Goal: Contribute content: Add original content to the website for others to see

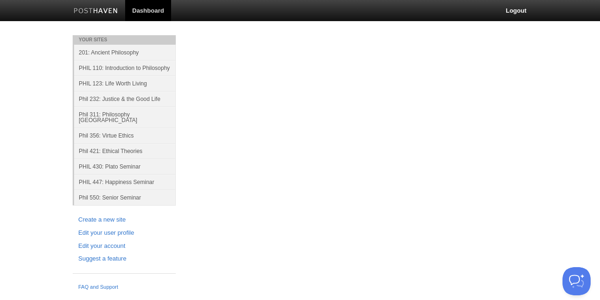
click at [0, 89] on body "Dashboard Logout Your Sites 201: Ancient Philosophy PHIL 110: Introduction to P…" at bounding box center [300, 147] width 600 height 294
click at [116, 51] on link "201: Ancient Philosophy" at bounding box center [125, 52] width 102 height 15
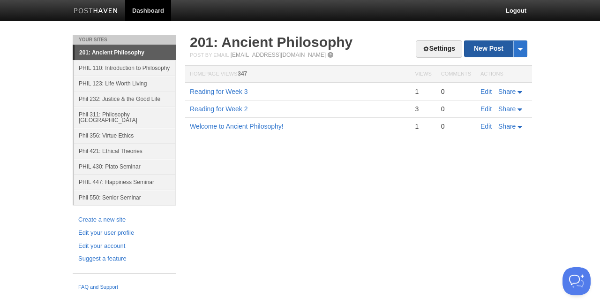
click at [483, 50] on link "New Post" at bounding box center [496, 48] width 62 height 16
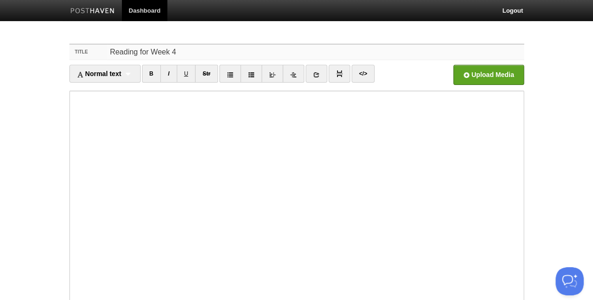
type input "Reading for Week 4"
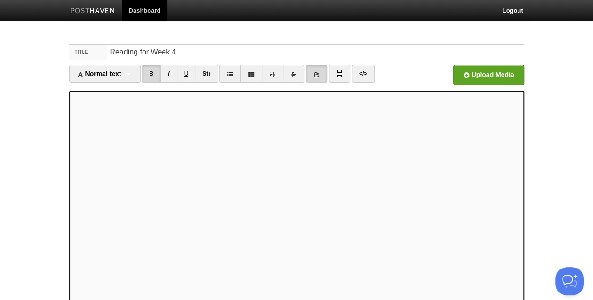
click at [310, 76] on link at bounding box center [317, 74] width 22 height 18
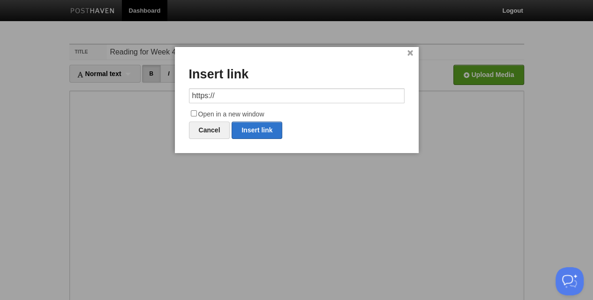
drag, startPoint x: 233, startPoint y: 94, endPoint x: 178, endPoint y: 93, distance: 54.4
click at [178, 93] on div "× Insert link https:// Open in a new window Cancel Insert link" at bounding box center [297, 100] width 244 height 106
type input "[URL][DOMAIN_NAME][PERSON_NAME]"
click at [193, 112] on input "Open in a new window" at bounding box center [194, 113] width 6 height 6
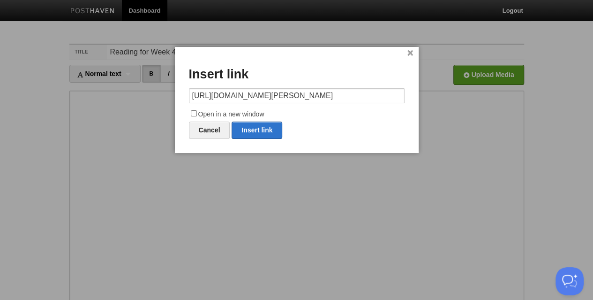
checkbox input "true"
click at [238, 133] on link "Insert link" at bounding box center [257, 129] width 51 height 17
type input "https://"
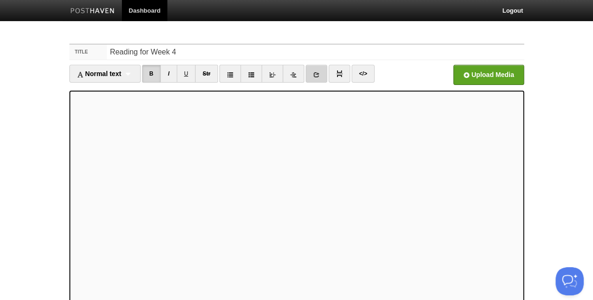
click at [314, 75] on icon at bounding box center [316, 74] width 7 height 7
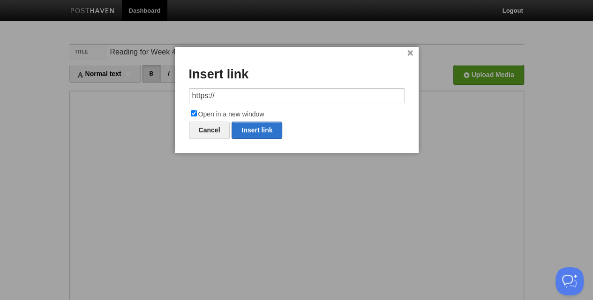
drag, startPoint x: 250, startPoint y: 91, endPoint x: 188, endPoint y: 90, distance: 62.4
click at [188, 90] on div "× Insert link https:// Open in a new window Cancel Insert link" at bounding box center [297, 100] width 244 height 106
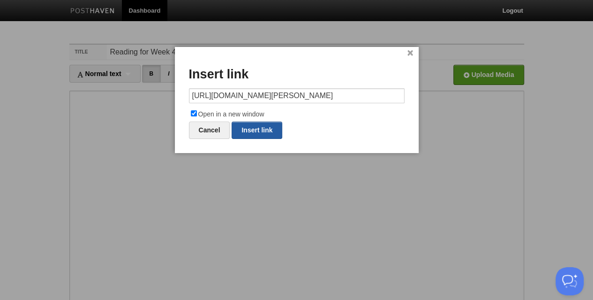
click at [242, 129] on link "Insert link" at bounding box center [257, 129] width 51 height 17
type input "https://"
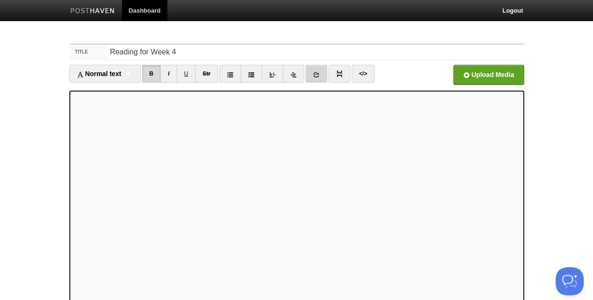
click at [313, 73] on icon at bounding box center [316, 74] width 7 height 7
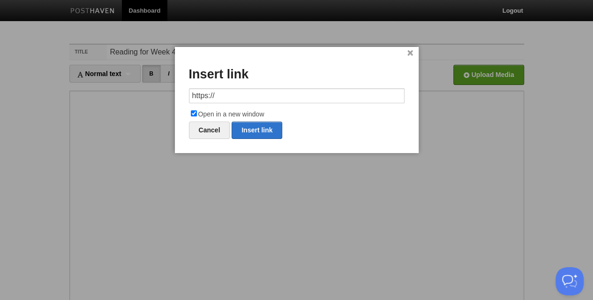
drag, startPoint x: 248, startPoint y: 93, endPoint x: 177, endPoint y: 93, distance: 70.8
click at [177, 93] on div "× Insert link https:// Open in a new window Cancel Insert link" at bounding box center [297, 100] width 244 height 106
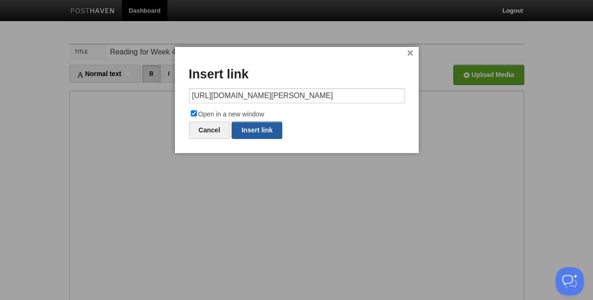
click at [248, 128] on link "Insert link" at bounding box center [257, 129] width 51 height 17
type input "https://"
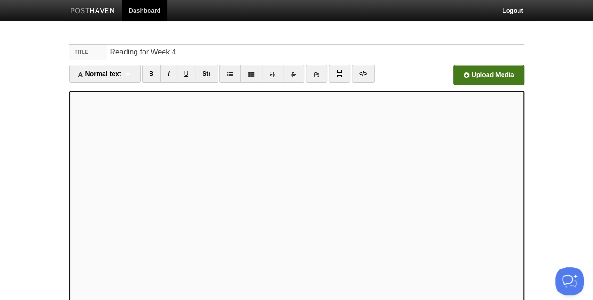
click at [485, 79] on input "file" at bounding box center [205, 77] width 710 height 48
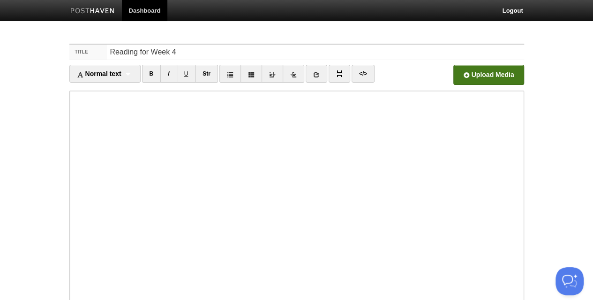
click at [474, 73] on input "file" at bounding box center [205, 77] width 710 height 48
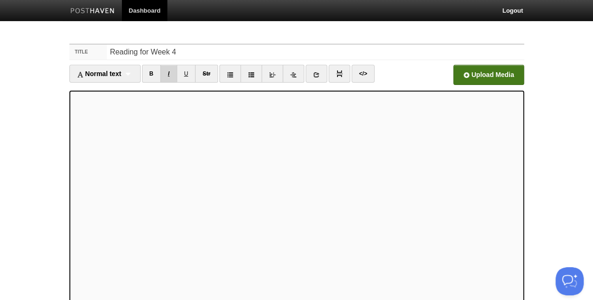
click at [174, 73] on link "I" at bounding box center [168, 74] width 16 height 18
click at [171, 75] on link "I" at bounding box center [168, 74] width 16 height 18
click at [167, 73] on link "I" at bounding box center [168, 74] width 16 height 18
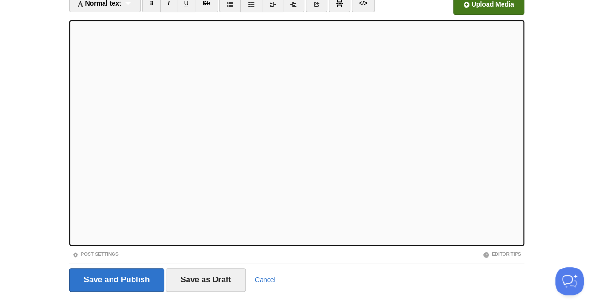
scroll to position [96, 0]
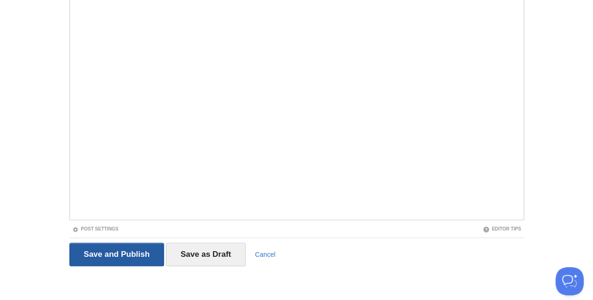
click at [88, 252] on input "Save and Publish" at bounding box center [116, 253] width 95 height 23
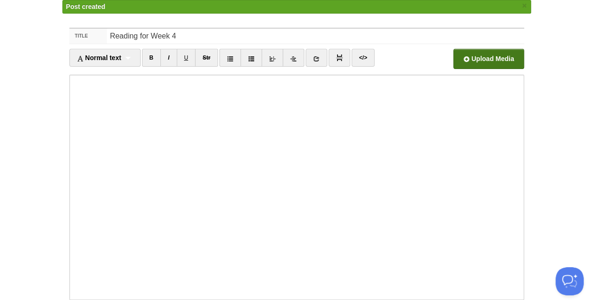
scroll to position [6, 0]
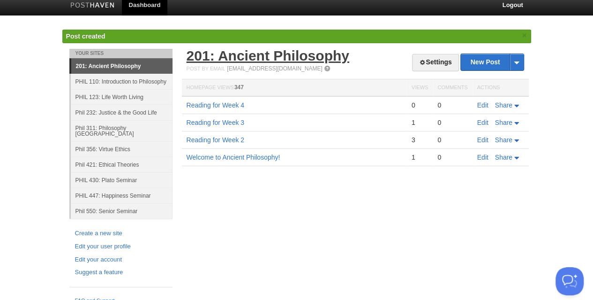
click at [231, 54] on link "201: Ancient Philosophy" at bounding box center [268, 55] width 163 height 15
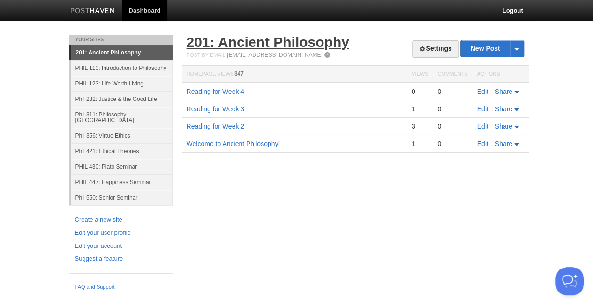
scroll to position [0, 0]
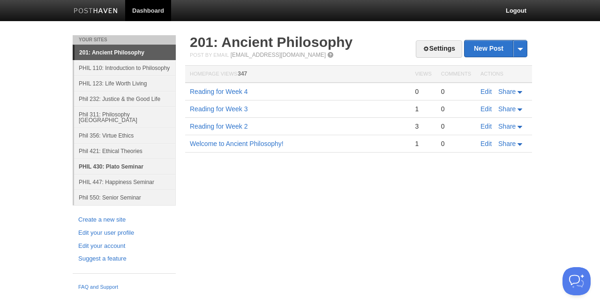
click at [117, 160] on link "PHIL 430: Plato Seminar" at bounding box center [125, 165] width 102 height 15
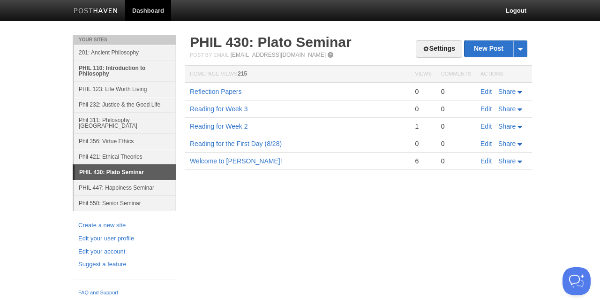
click at [118, 67] on link "PHIL 110: Introduction to Philosophy" at bounding box center [125, 70] width 102 height 21
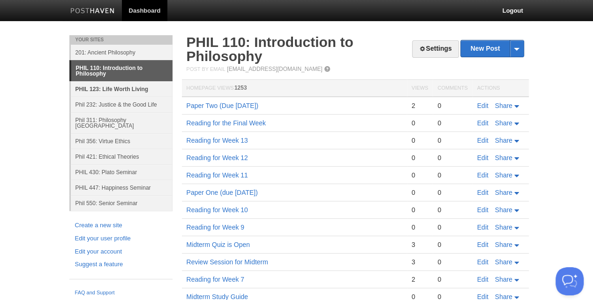
click at [113, 87] on link "PHIL 123: Life Worth Living" at bounding box center [122, 88] width 102 height 15
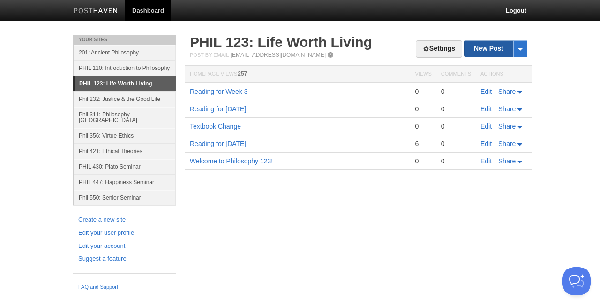
click at [480, 50] on link "New Post" at bounding box center [496, 48] width 62 height 16
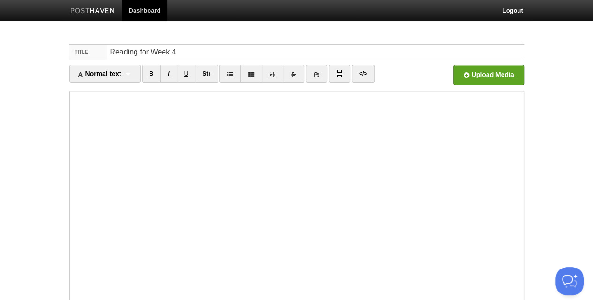
type input "Reading for Week 4"
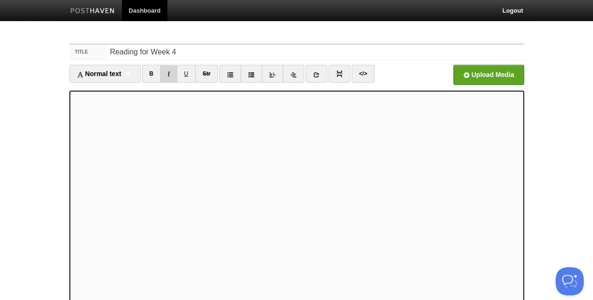
click at [169, 75] on link "I" at bounding box center [168, 74] width 16 height 18
click at [497, 77] on input "file" at bounding box center [205, 77] width 710 height 48
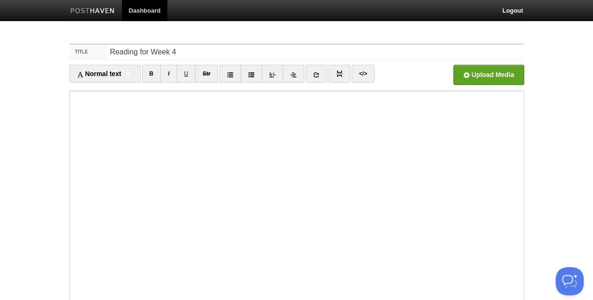
scroll to position [84, 0]
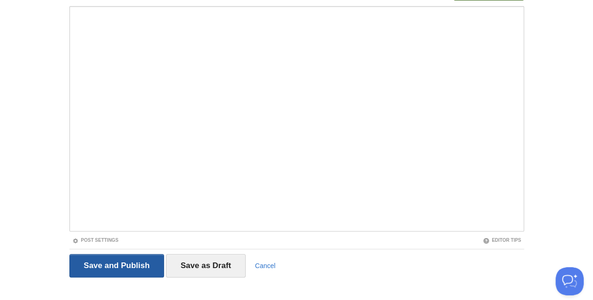
click at [76, 267] on input "Save and Publish" at bounding box center [116, 265] width 95 height 23
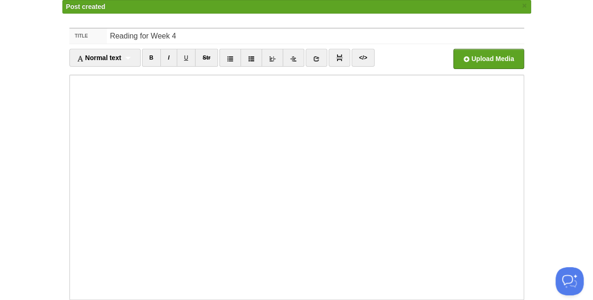
scroll to position [6, 0]
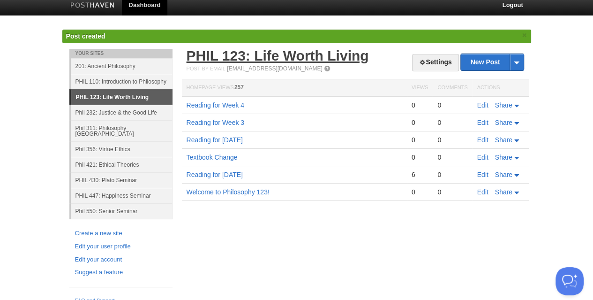
click at [233, 56] on link "PHIL 123: Life Worth Living" at bounding box center [278, 55] width 182 height 15
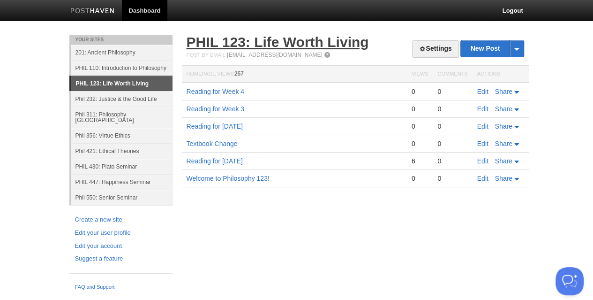
scroll to position [0, 0]
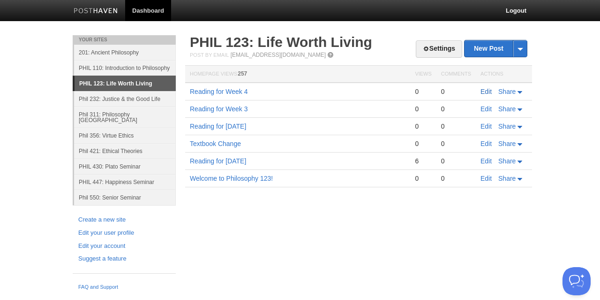
click at [485, 91] on link "Edit" at bounding box center [486, 92] width 11 height 8
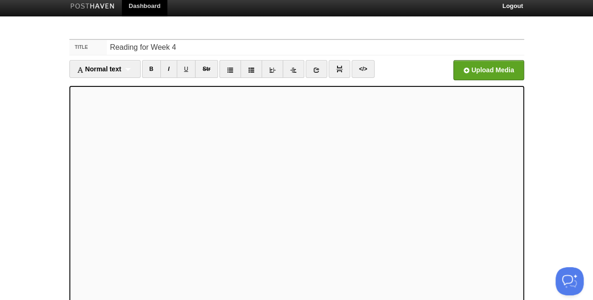
scroll to position [2, 0]
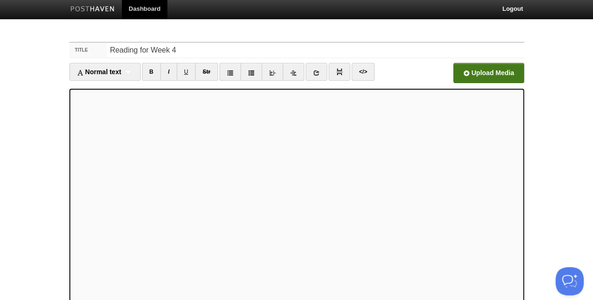
click at [469, 70] on input "file" at bounding box center [205, 76] width 710 height 48
click at [468, 74] on input "file" at bounding box center [205, 76] width 710 height 48
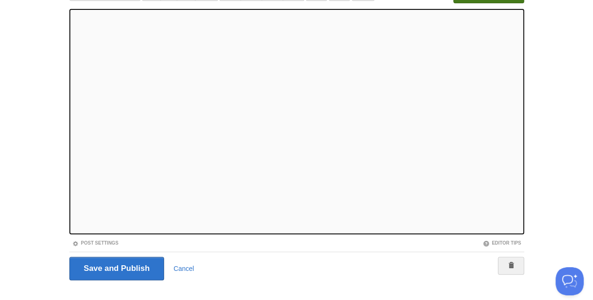
scroll to position [83, 0]
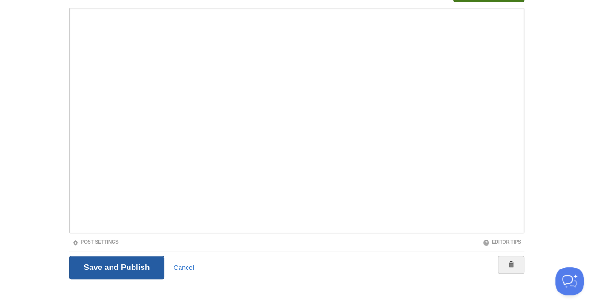
click at [102, 265] on input "Save and Publish" at bounding box center [116, 267] width 95 height 23
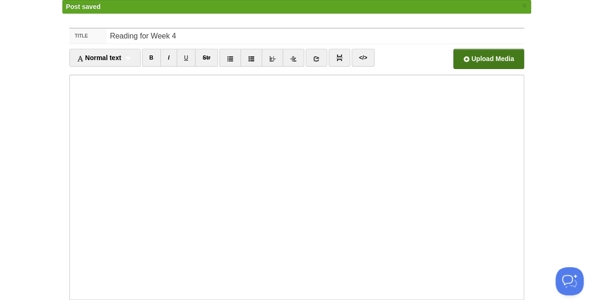
scroll to position [6, 0]
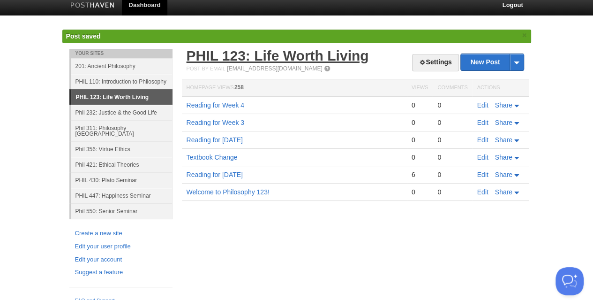
click at [271, 56] on link "PHIL 123: Life Worth Living" at bounding box center [278, 55] width 182 height 15
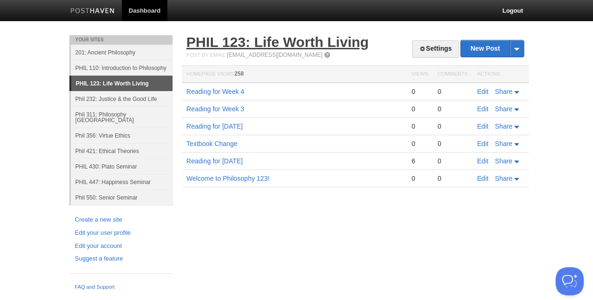
scroll to position [0, 0]
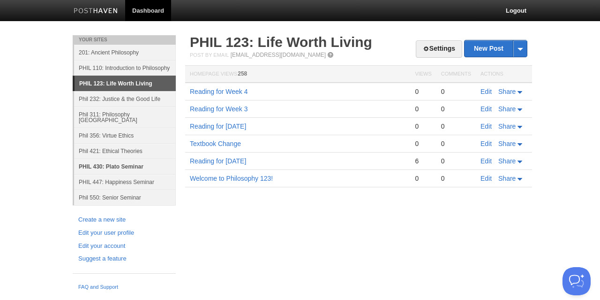
click at [115, 158] on link "PHIL 430: Plato Seminar" at bounding box center [125, 165] width 102 height 15
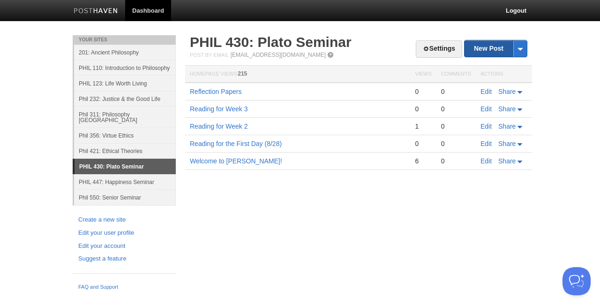
click at [495, 46] on link "New Post" at bounding box center [496, 48] width 62 height 16
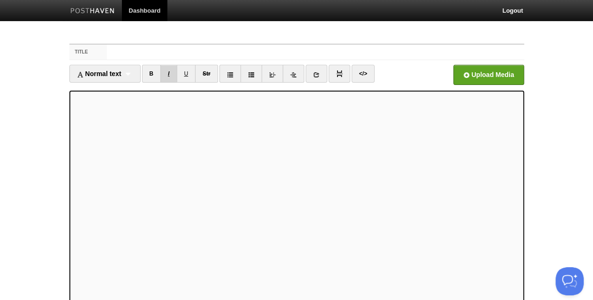
click at [170, 70] on link "I" at bounding box center [168, 74] width 16 height 18
click at [174, 70] on link "I" at bounding box center [168, 74] width 16 height 18
click at [173, 73] on link "I" at bounding box center [168, 74] width 16 height 18
click at [168, 75] on link "I" at bounding box center [168, 74] width 16 height 18
click at [173, 72] on link "I" at bounding box center [168, 74] width 16 height 18
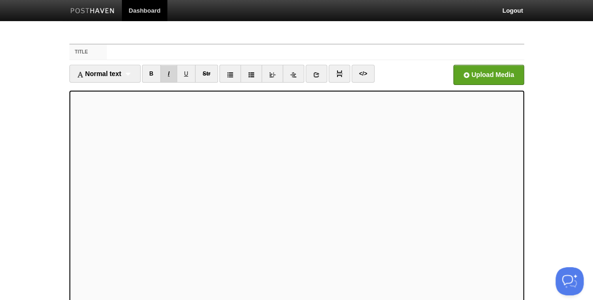
click at [172, 75] on link "I" at bounding box center [168, 74] width 16 height 18
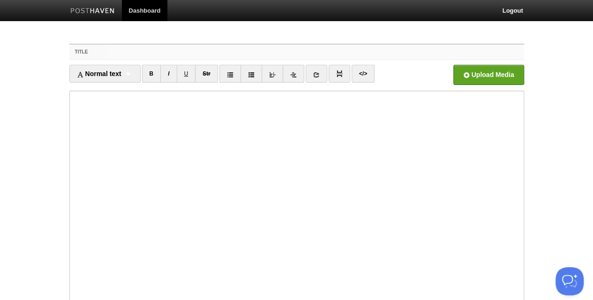
click at [183, 57] on input "Title" at bounding box center [315, 52] width 417 height 15
type input "Reading for Week 4"
drag, startPoint x: 558, startPoint y: 86, endPoint x: 559, endPoint y: 92, distance: 6.6
click at [559, 92] on body "Dashboard Logout Post created × Post created × Post saved × Your Sites 201: Anc…" at bounding box center [296, 198] width 593 height 397
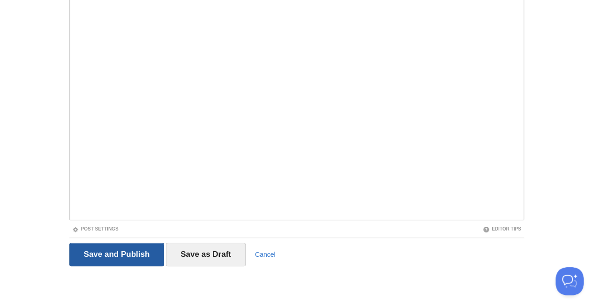
click at [106, 262] on input "Save and Publish" at bounding box center [116, 253] width 95 height 23
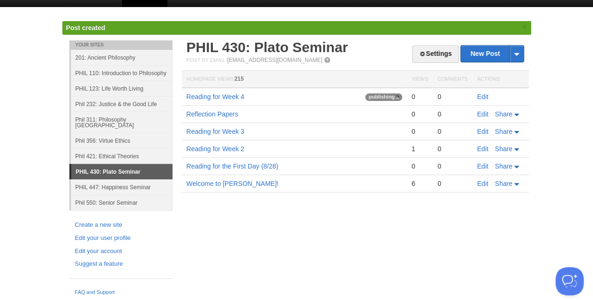
scroll to position [6, 0]
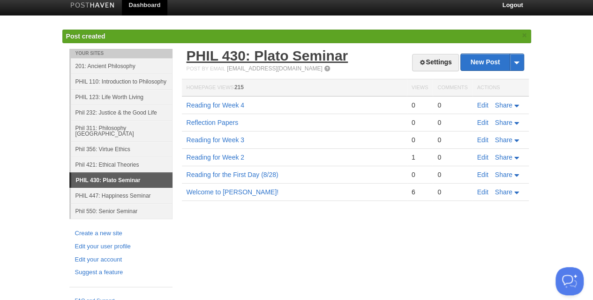
click at [227, 59] on link "PHIL 430: Plato Seminar" at bounding box center [268, 55] width 162 height 15
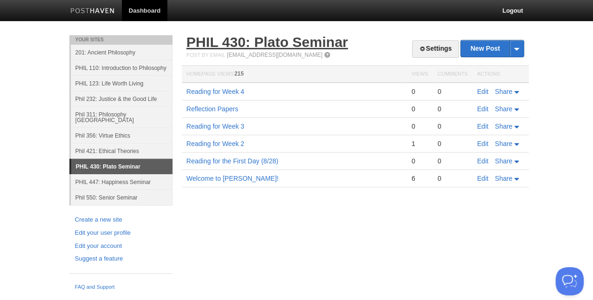
scroll to position [0, 0]
click at [286, 43] on link "PHIL 430: Plato Seminar" at bounding box center [271, 41] width 162 height 15
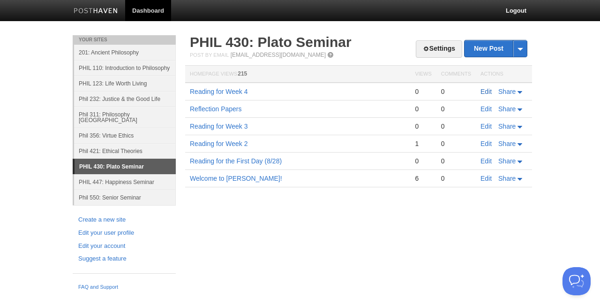
click at [483, 92] on link "Edit" at bounding box center [486, 92] width 11 height 8
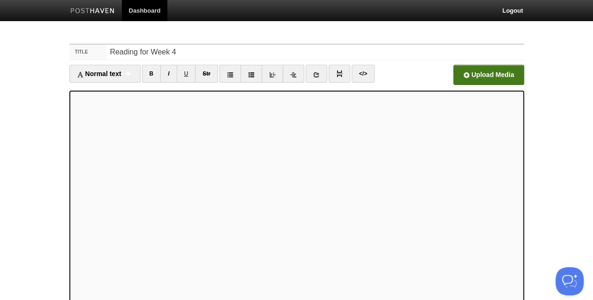
click at [479, 69] on input "file" at bounding box center [205, 77] width 710 height 48
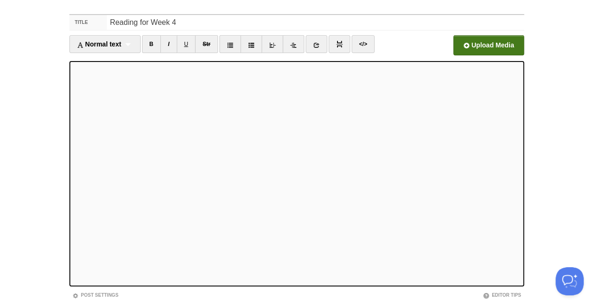
scroll to position [96, 0]
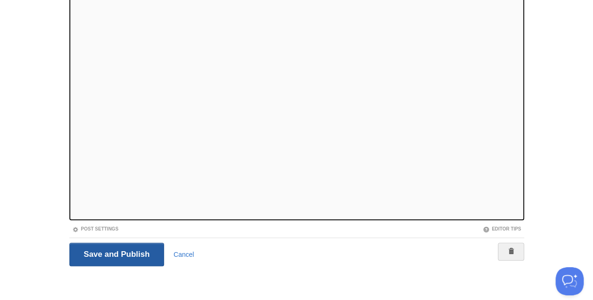
click at [113, 254] on input "Save and Publish" at bounding box center [116, 253] width 95 height 23
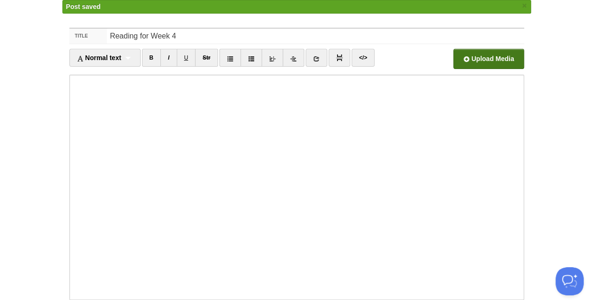
scroll to position [6, 0]
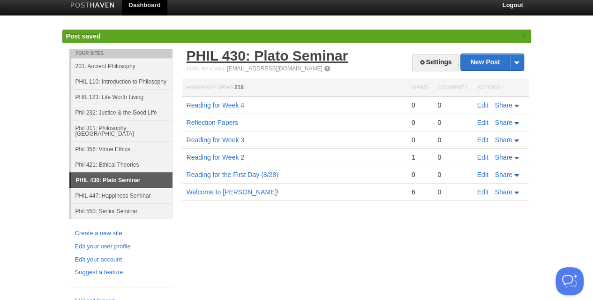
click at [239, 57] on link "PHIL 430: Plato Seminar" at bounding box center [268, 55] width 162 height 15
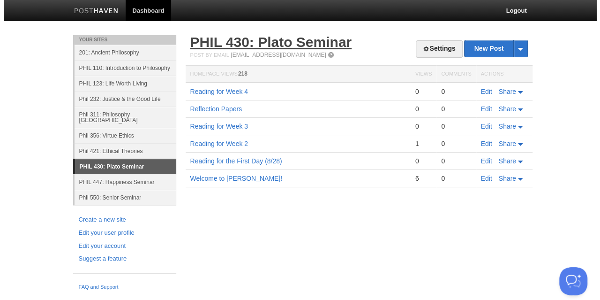
scroll to position [0, 0]
